Goal: Entertainment & Leisure: Consume media (video, audio)

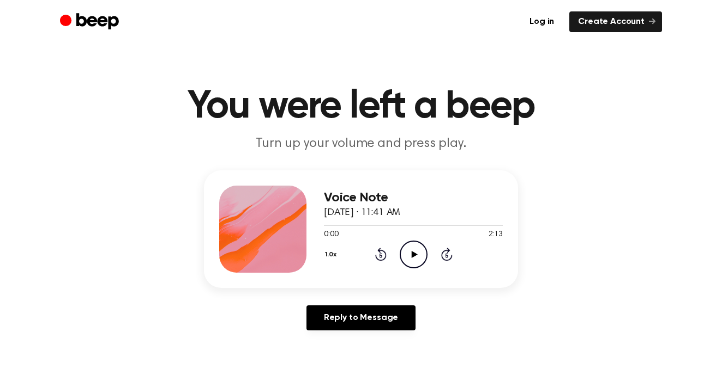
click at [413, 254] on icon at bounding box center [414, 254] width 6 height 7
click at [413, 247] on icon "Play Audio" at bounding box center [413, 255] width 28 height 28
click at [409, 253] on icon "Play Audio" at bounding box center [413, 255] width 28 height 28
click at [414, 252] on icon "Play Audio" at bounding box center [413, 255] width 28 height 28
click at [411, 256] on icon at bounding box center [414, 254] width 6 height 7
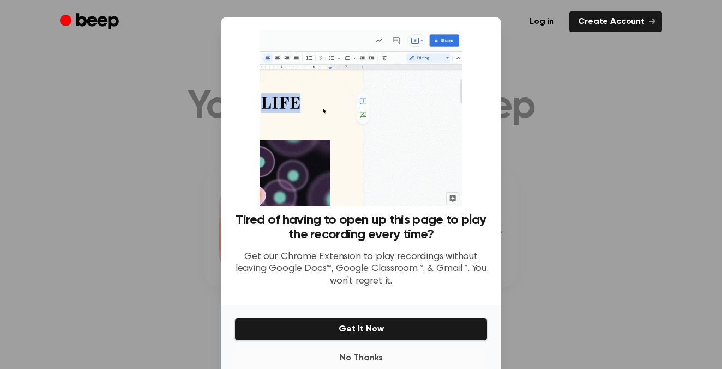
click at [345, 362] on button "No Thanks" at bounding box center [360, 359] width 253 height 22
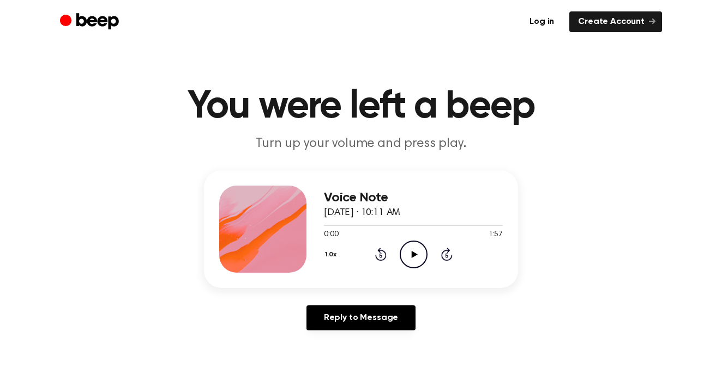
click at [414, 249] on icon "Play Audio" at bounding box center [413, 255] width 28 height 28
click at [414, 259] on icon "Play Audio" at bounding box center [413, 255] width 28 height 28
click at [411, 262] on icon "Play Audio" at bounding box center [413, 255] width 28 height 28
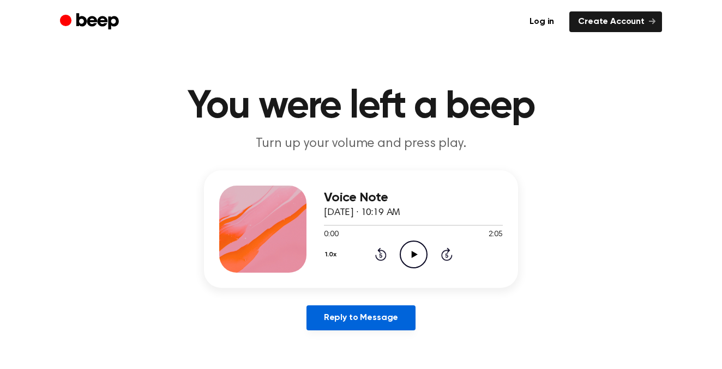
click at [357, 317] on link "Reply to Message" at bounding box center [360, 318] width 109 height 25
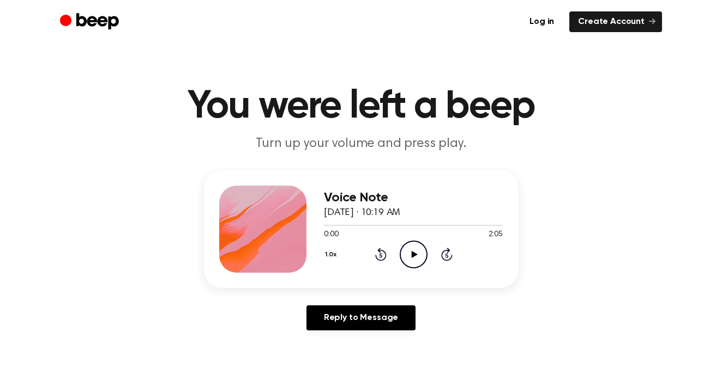
click at [411, 252] on icon "Play Audio" at bounding box center [413, 255] width 28 height 28
